Goal: Information Seeking & Learning: Learn about a topic

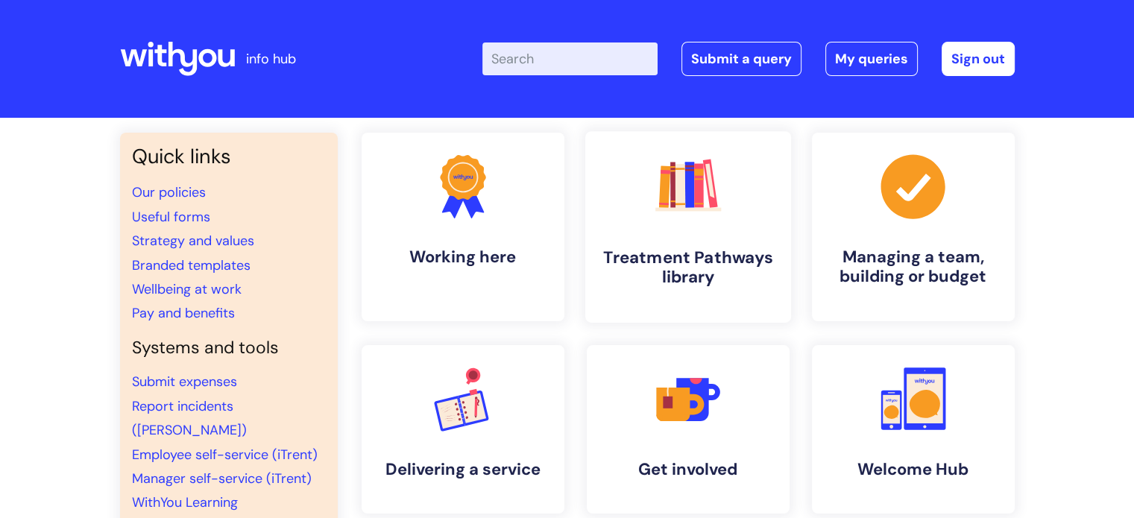
click at [718, 256] on h4 "Treatment Pathways library" at bounding box center [688, 267] width 182 height 40
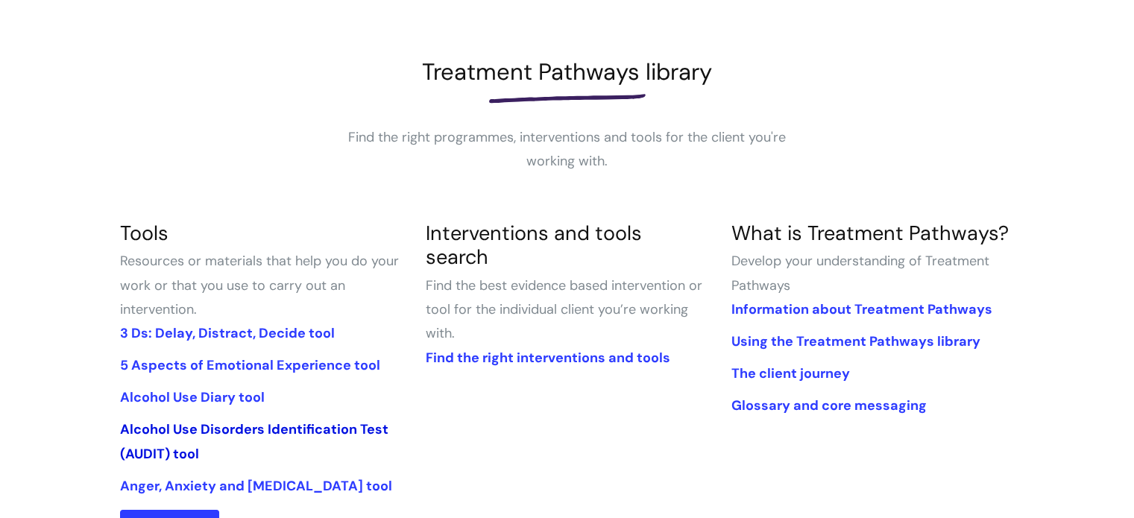
scroll to position [224, 0]
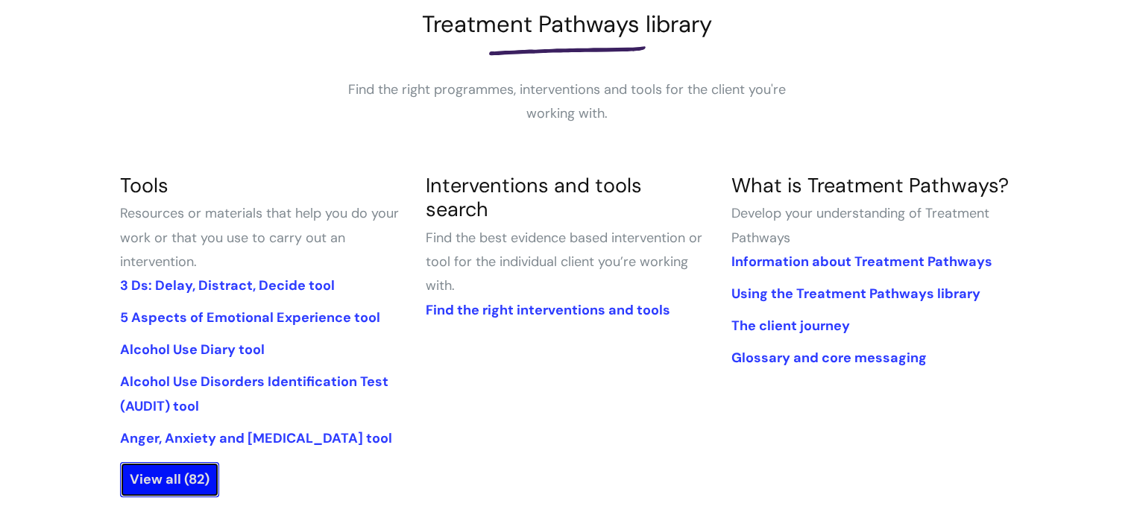
click at [205, 475] on link "View all (82)" at bounding box center [169, 479] width 99 height 34
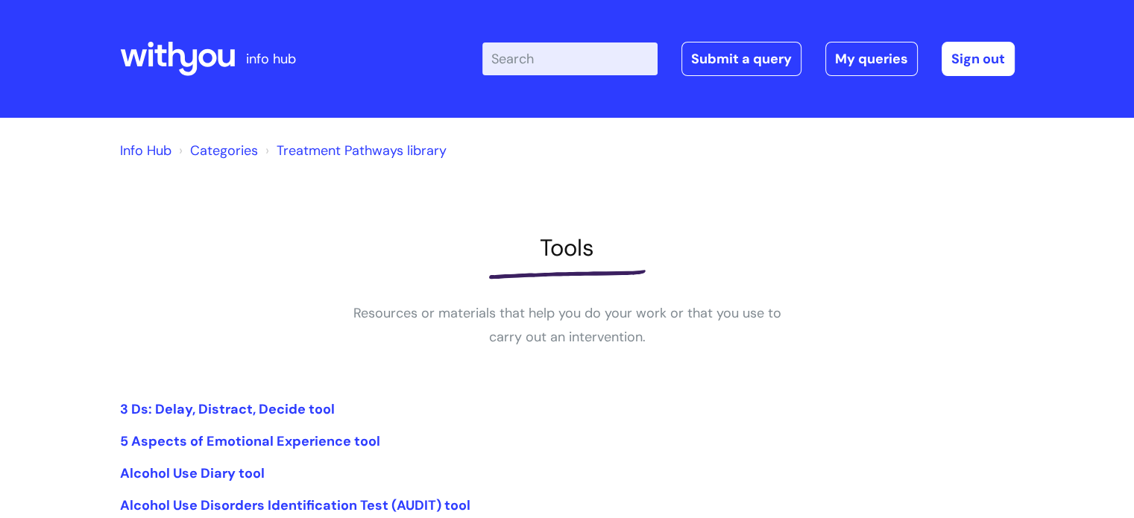
click at [570, 51] on input "Enter your search term here..." at bounding box center [569, 58] width 175 height 33
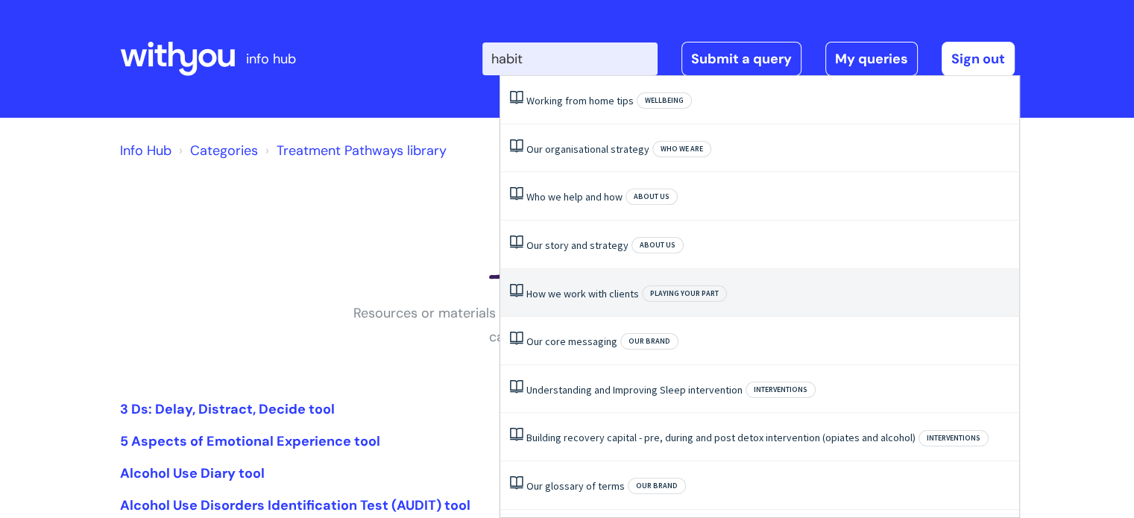
type input "habit"
click at [315, 281] on div at bounding box center [567, 274] width 894 height 24
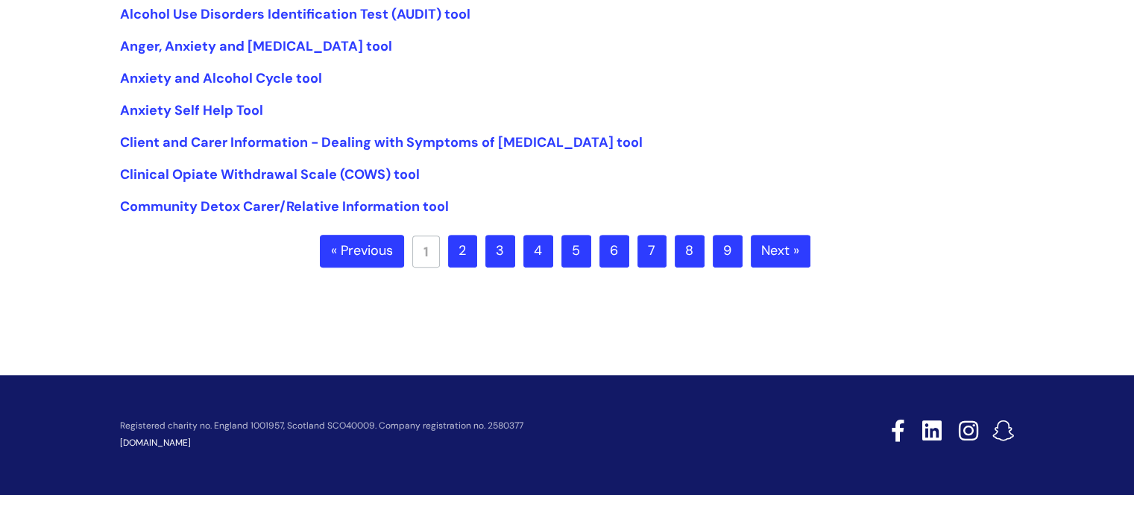
scroll to position [492, 0]
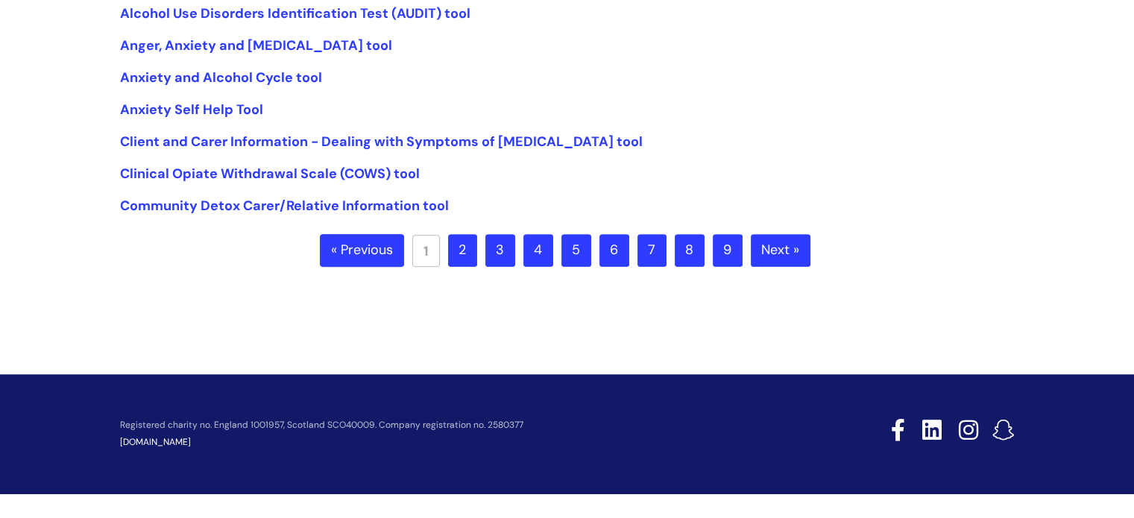
click at [473, 256] on link "2" at bounding box center [462, 250] width 29 height 33
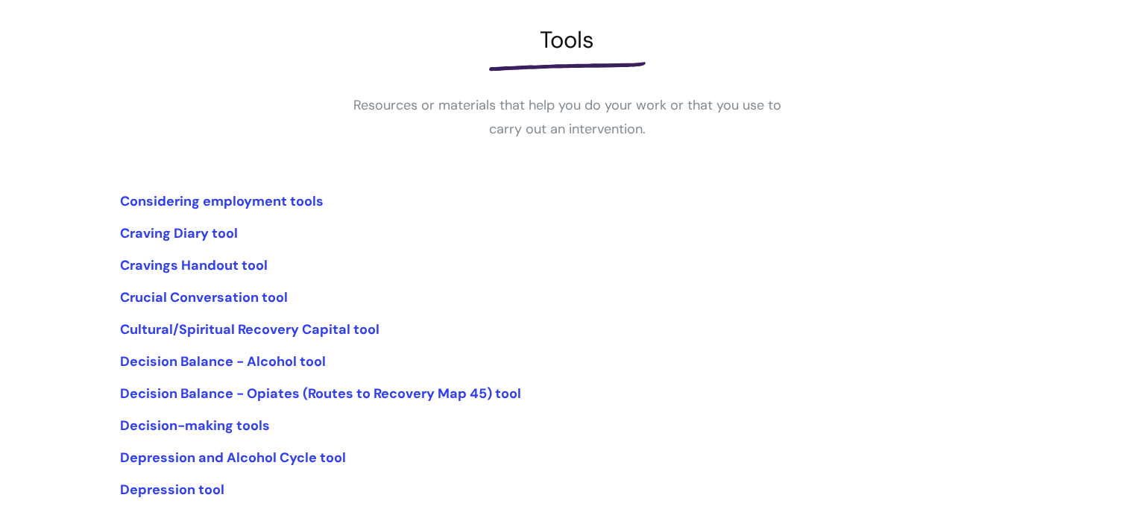
scroll to position [373, 0]
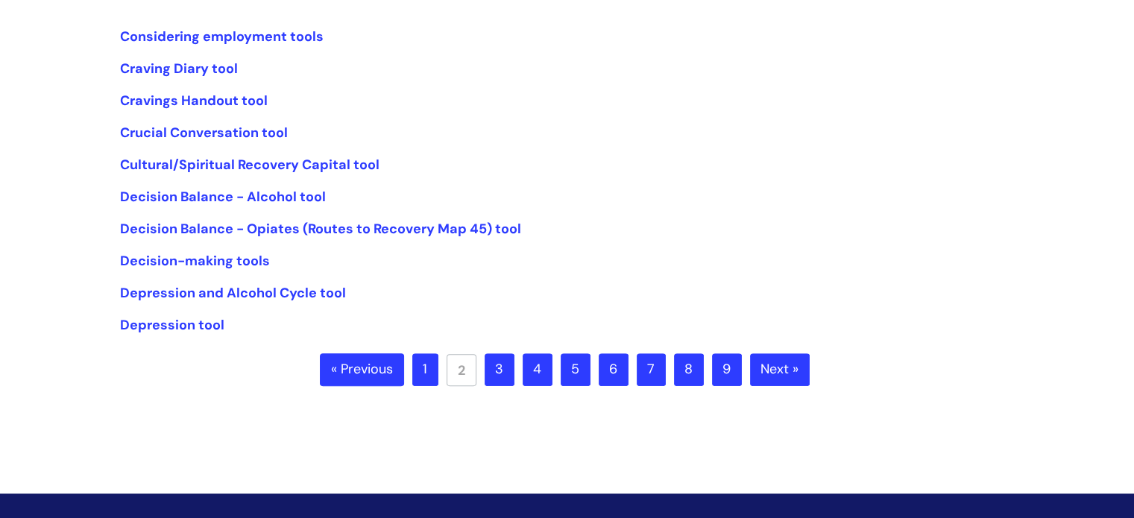
click at [513, 373] on link "3" at bounding box center [499, 369] width 30 height 33
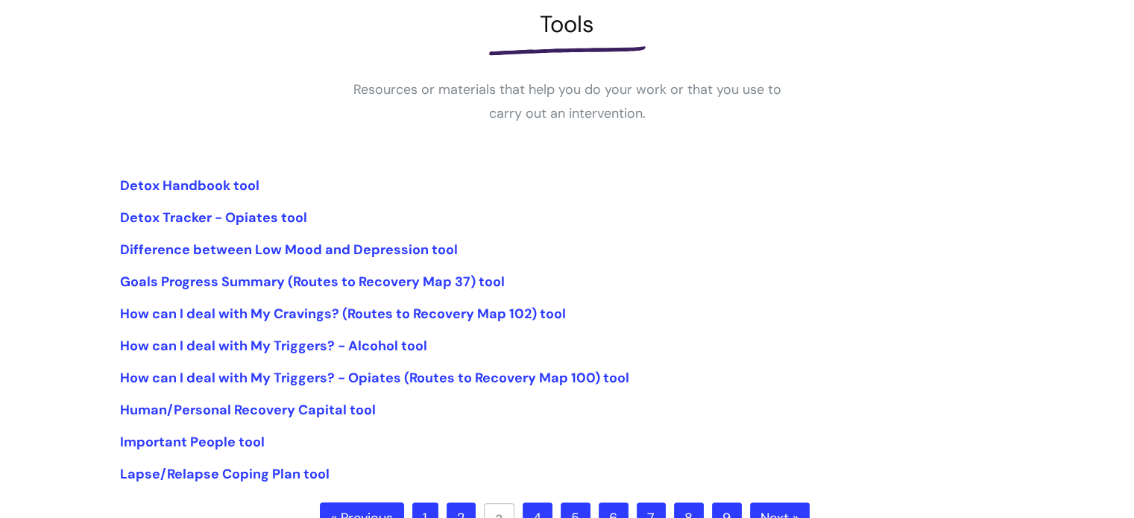
scroll to position [298, 0]
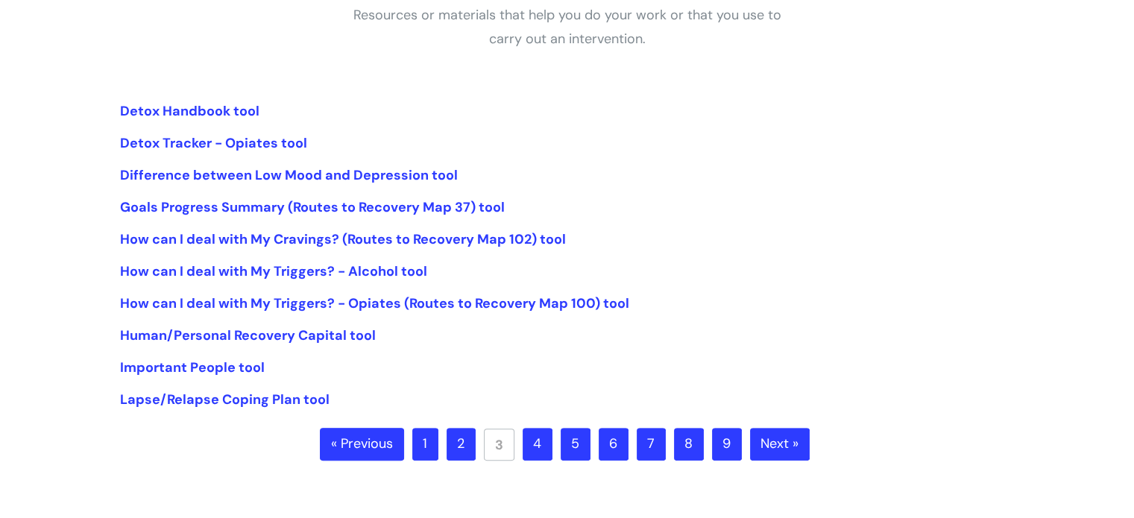
click at [543, 449] on link "4" at bounding box center [537, 444] width 30 height 33
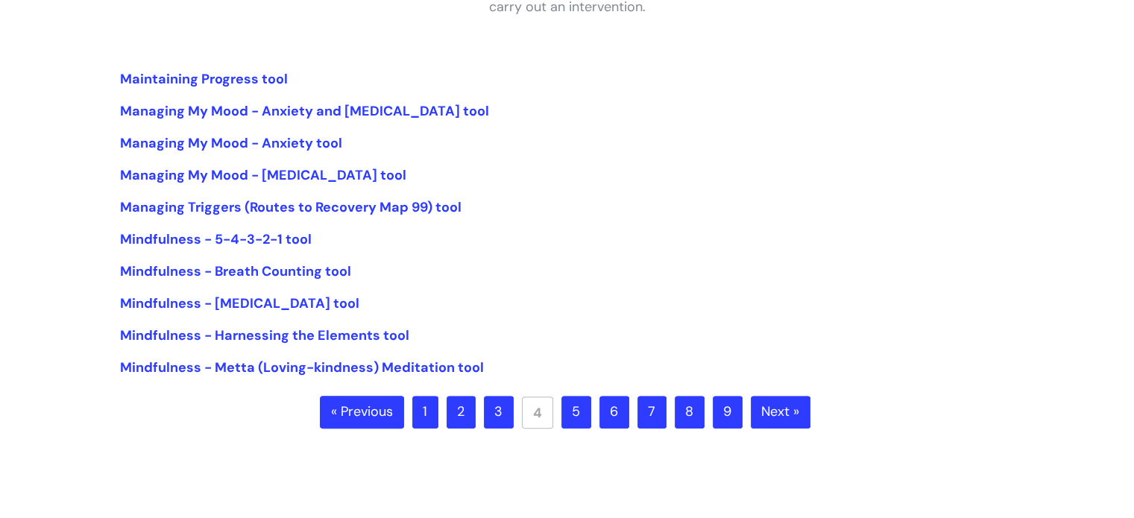
scroll to position [373, 0]
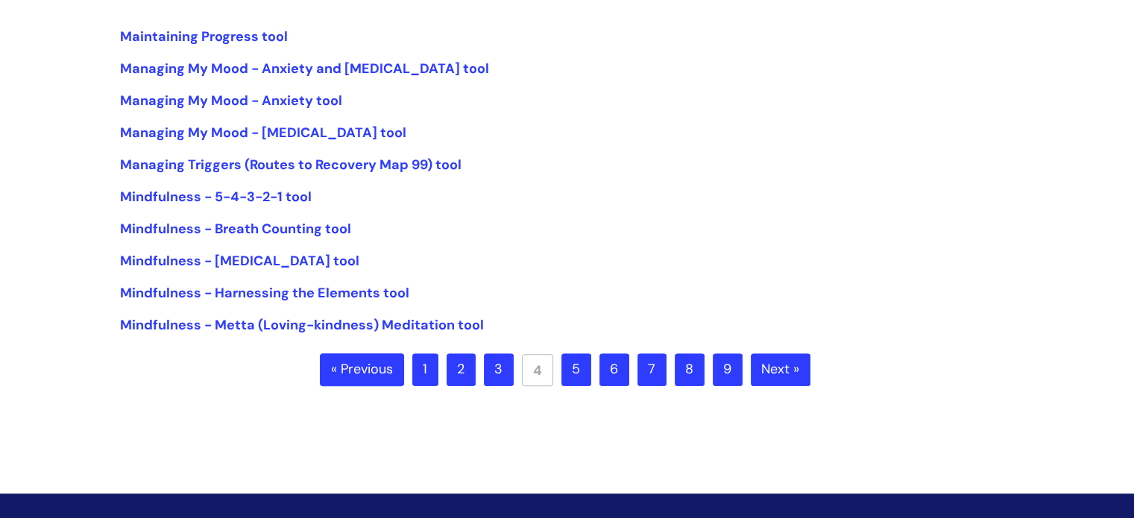
click at [575, 381] on link "5" at bounding box center [576, 369] width 30 height 33
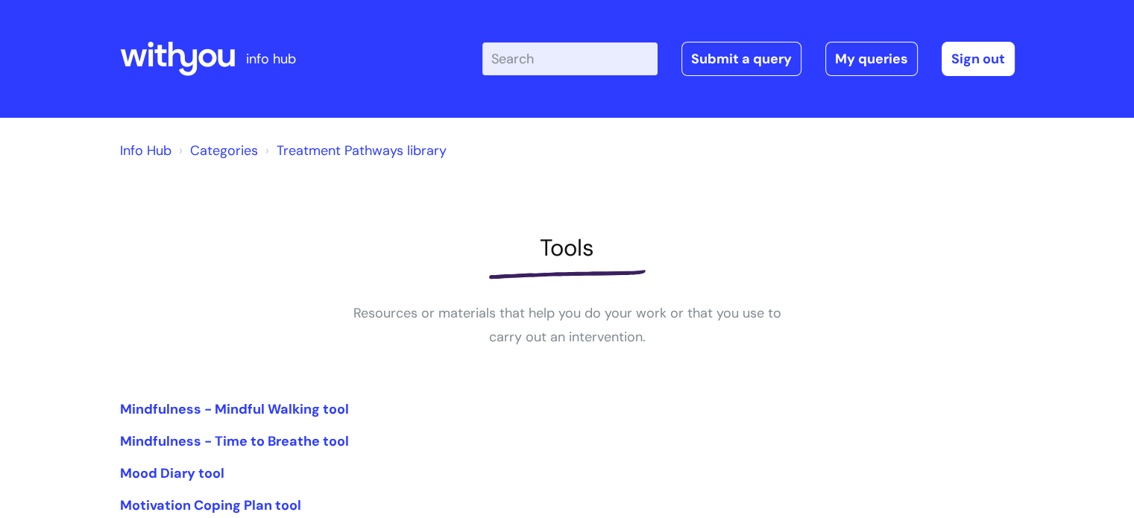
click at [297, 151] on link "Treatment Pathways library" at bounding box center [362, 151] width 170 height 18
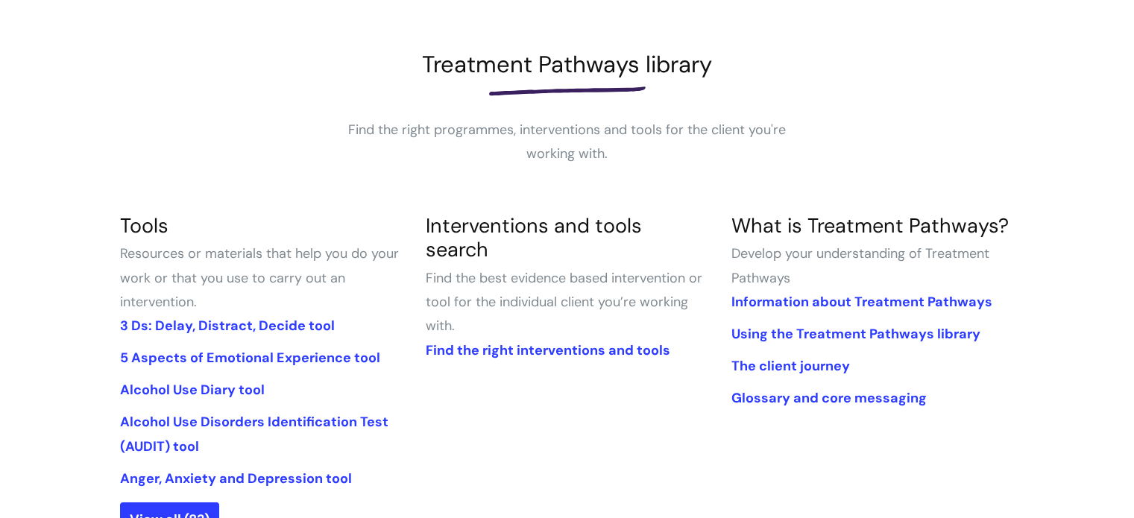
scroll to position [224, 0]
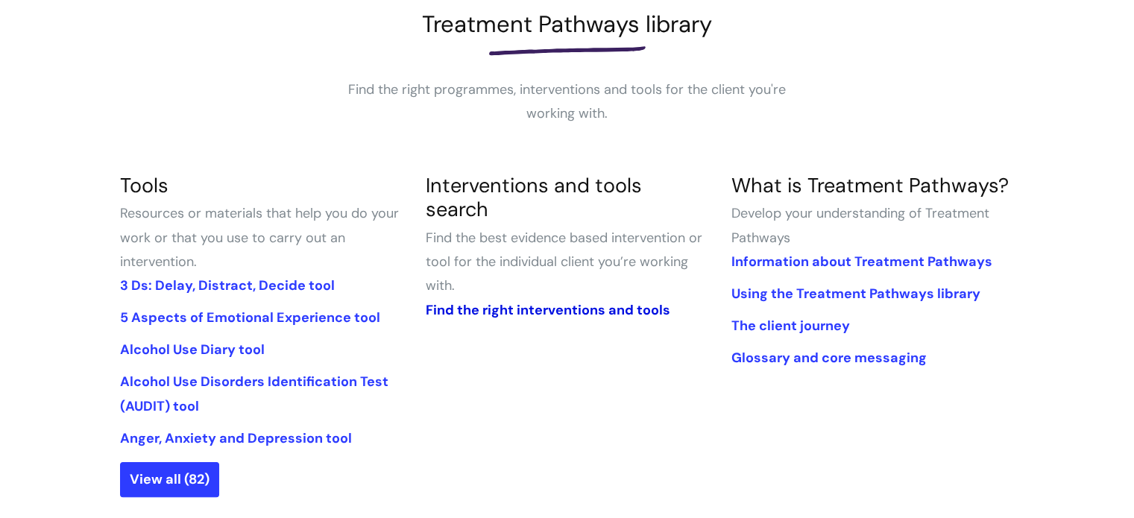
click at [547, 301] on link "Find the right interventions and tools" at bounding box center [547, 310] width 244 height 18
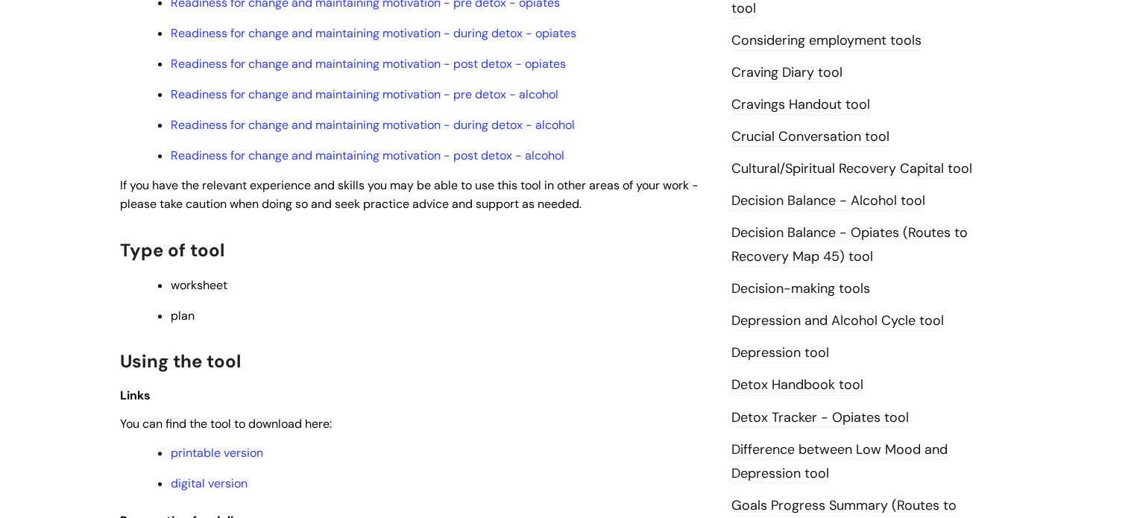
scroll to position [671, 0]
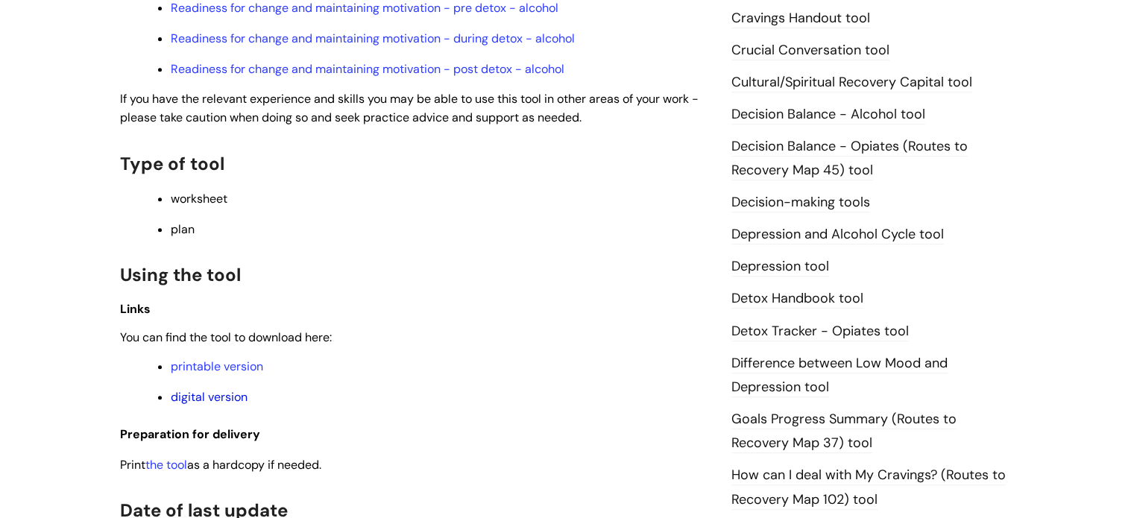
click at [208, 405] on link "digital version" at bounding box center [209, 397] width 77 height 16
